Goal: Information Seeking & Learning: Learn about a topic

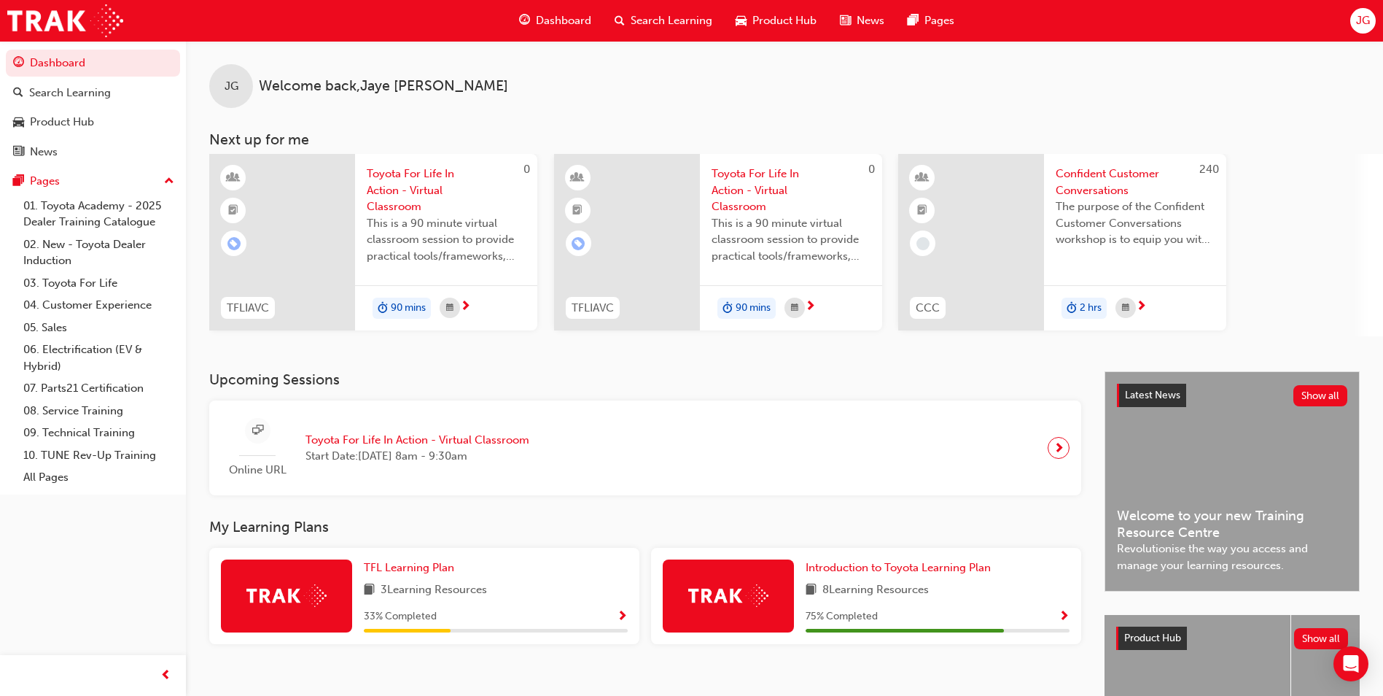
click at [745, 16] on span "car-icon" at bounding box center [741, 21] width 11 height 18
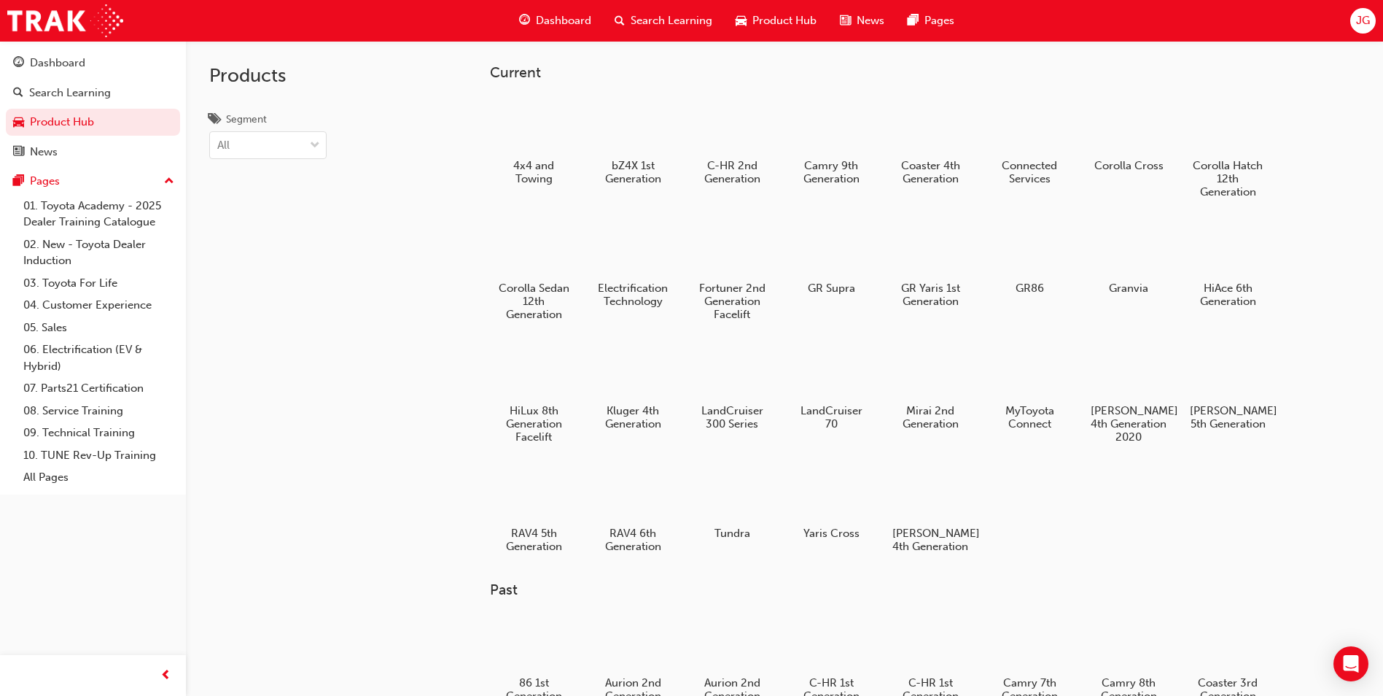
click at [670, 30] on div "Search Learning" at bounding box center [663, 21] width 121 height 30
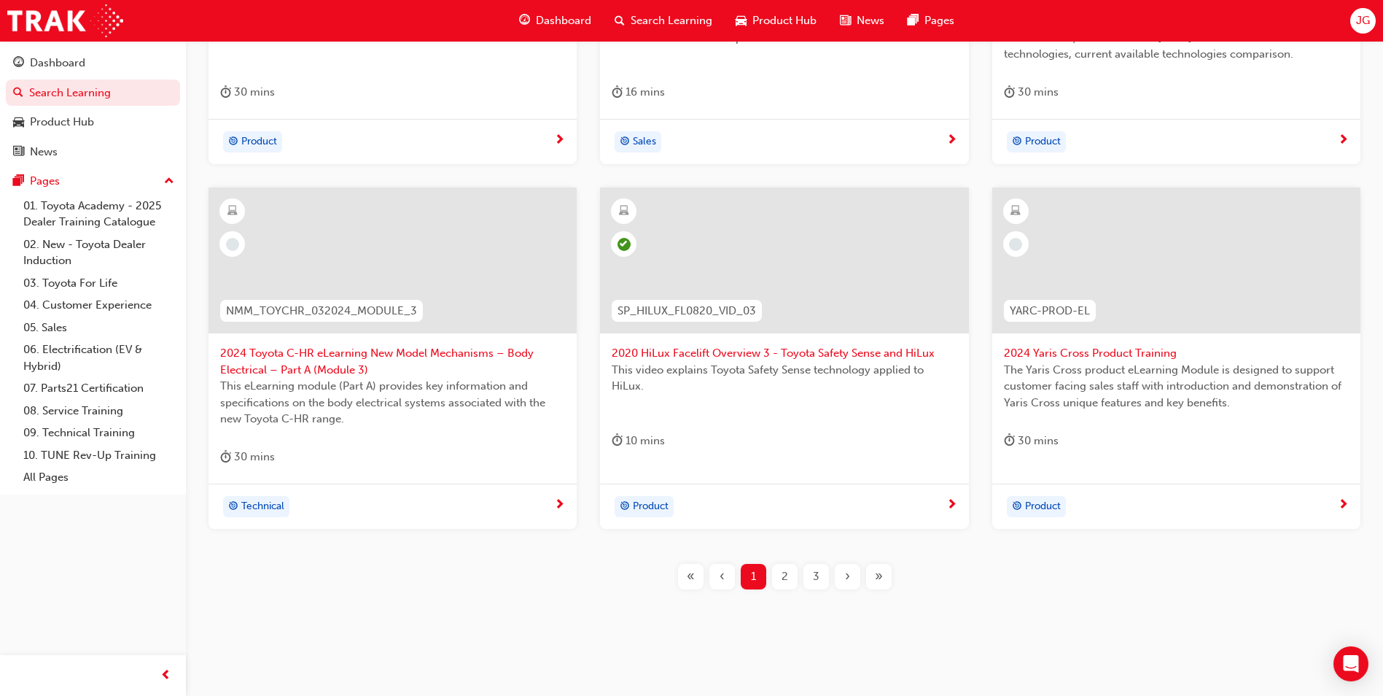
scroll to position [510, 0]
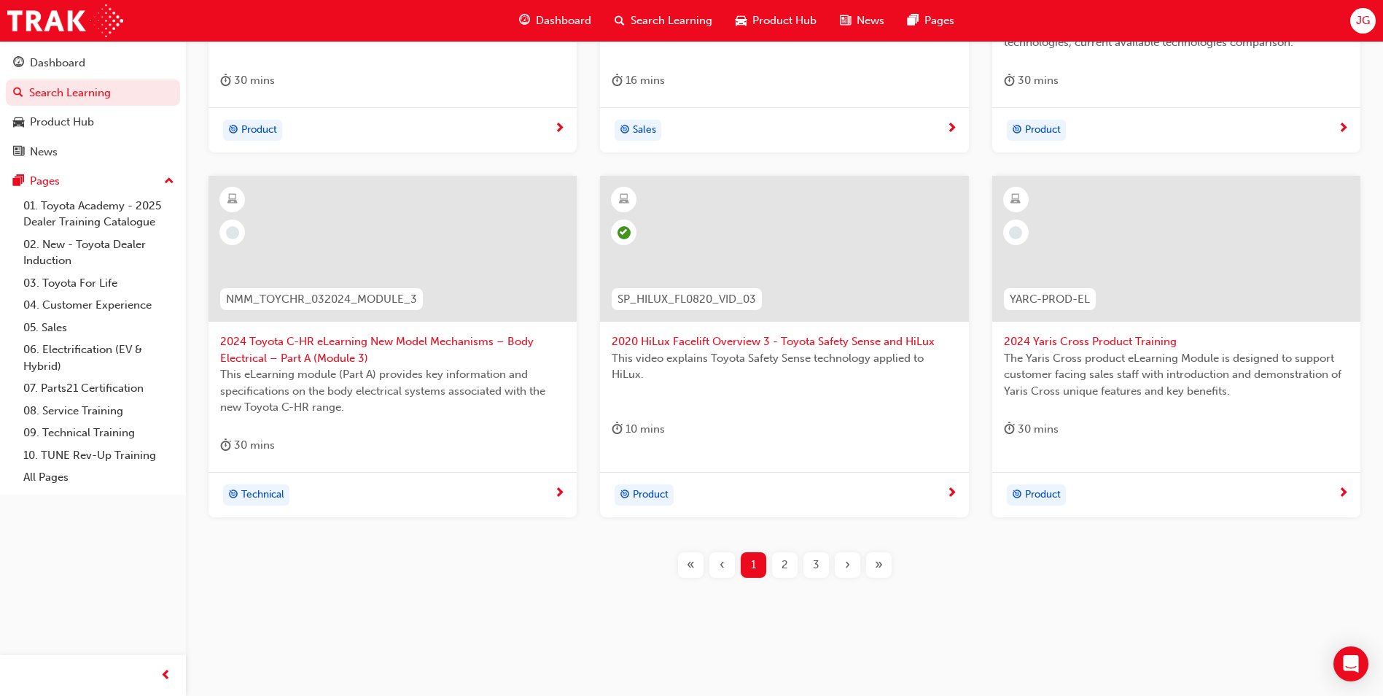
click at [785, 562] on span "2" at bounding box center [785, 564] width 7 height 17
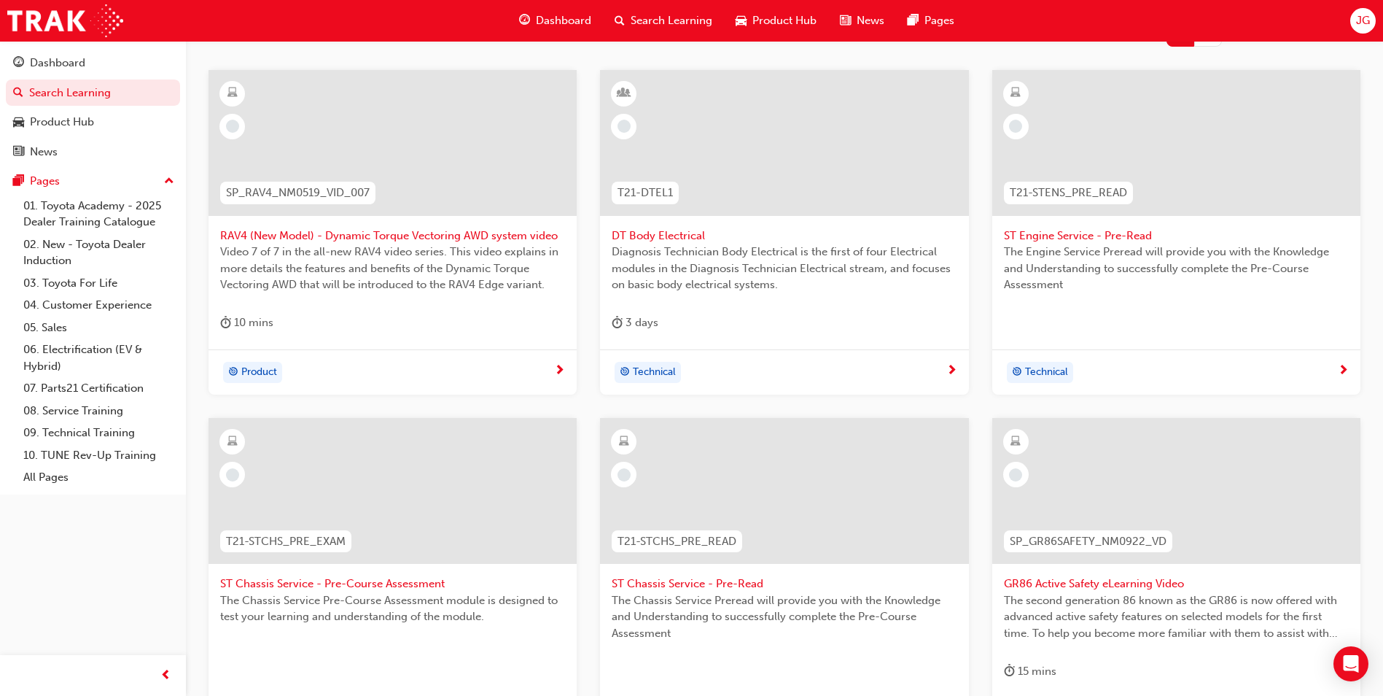
scroll to position [267, 0]
click at [396, 241] on span "RAV4 (New Model) - Dynamic Torque Vectoring AWD system video" at bounding box center [392, 236] width 345 height 17
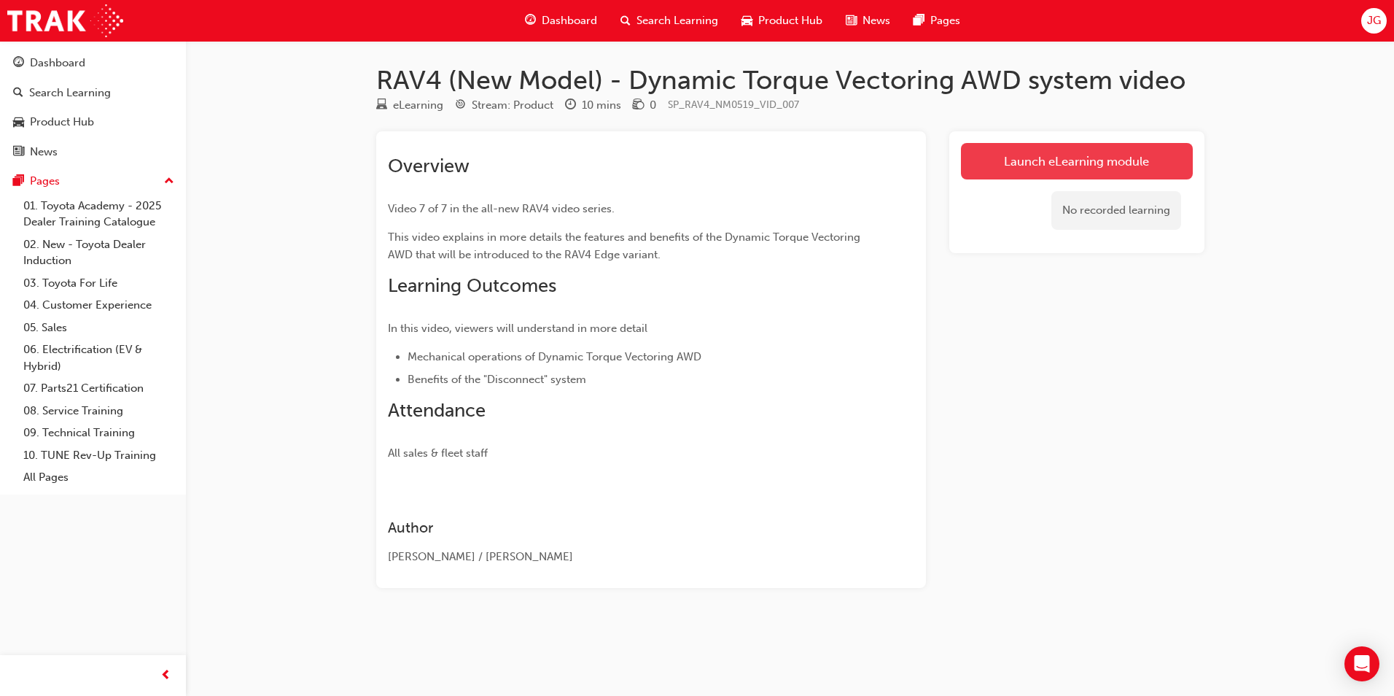
click at [1008, 155] on link "Launch eLearning module" at bounding box center [1077, 161] width 232 height 36
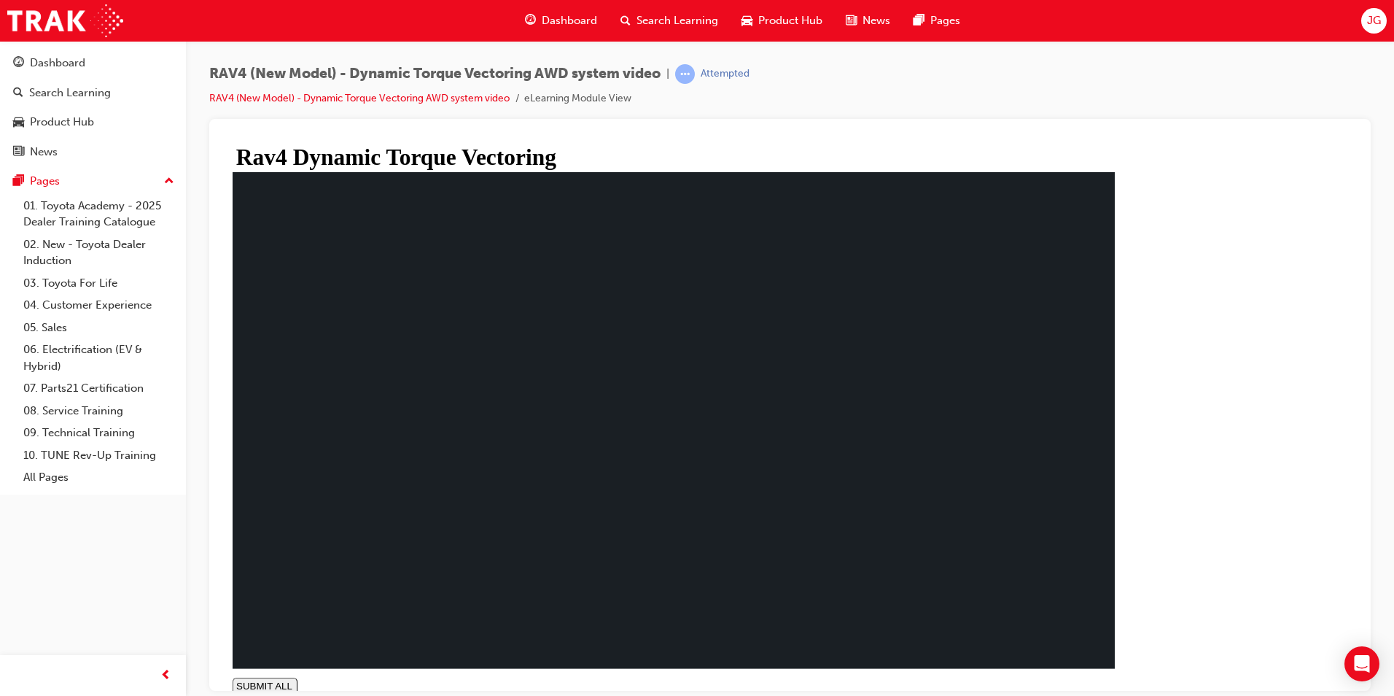
type input "0.524"
